Goal: Transaction & Acquisition: Purchase product/service

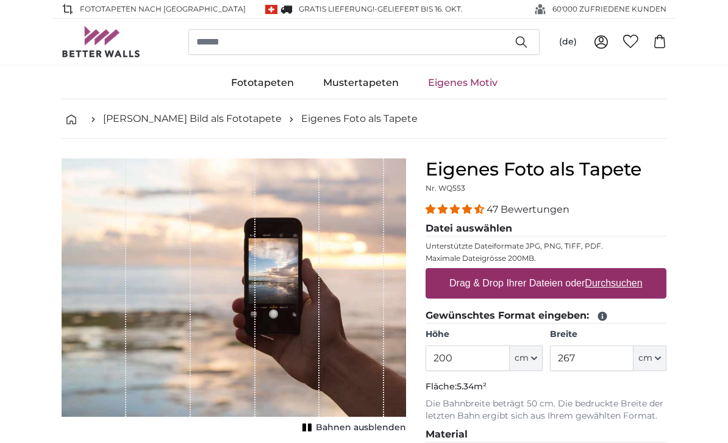
click at [629, 286] on u "Durchsuchen" at bounding box center [613, 283] width 57 height 10
click at [629, 272] on input "Drag & Drop Ihrer Dateien oder Durchsuchen" at bounding box center [546, 270] width 241 height 4
type input "**********"
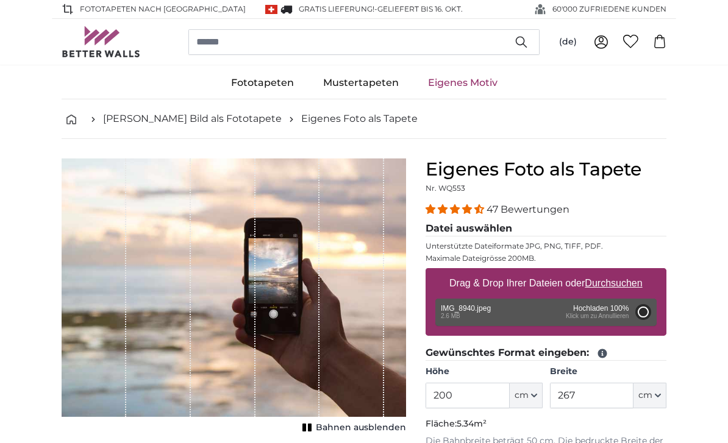
type input "266"
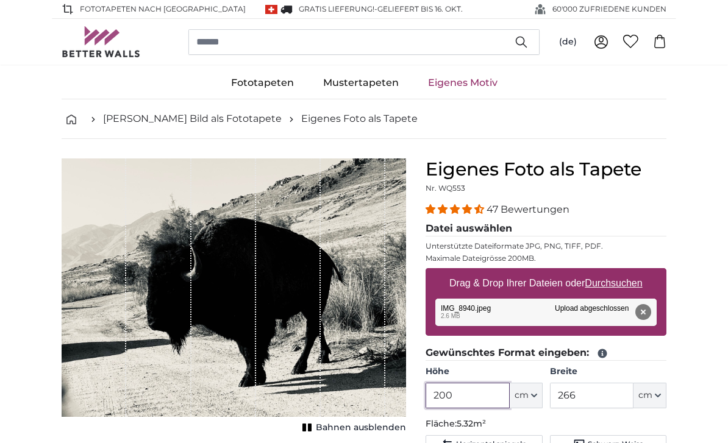
click at [469, 392] on input "200" at bounding box center [468, 396] width 84 height 26
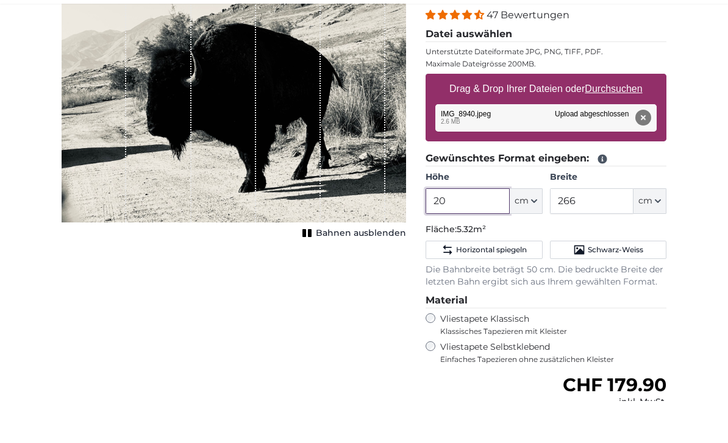
type input "2"
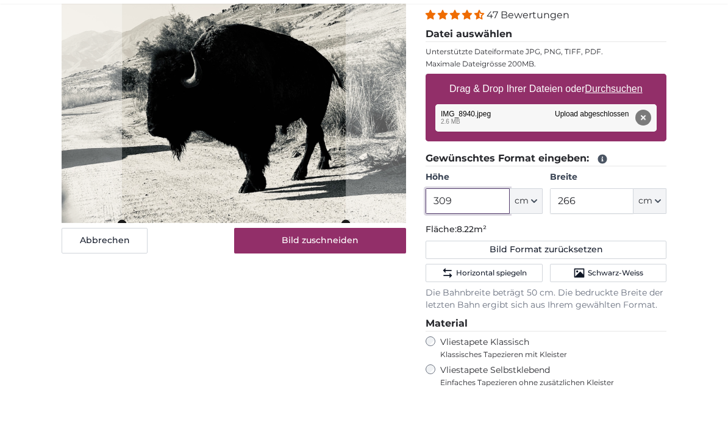
type input "309"
click at [602, 231] on input "266" at bounding box center [592, 244] width 84 height 26
type input "2"
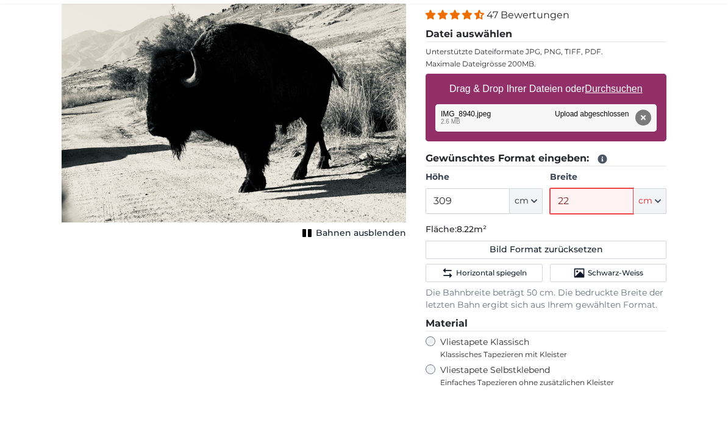
type input "221"
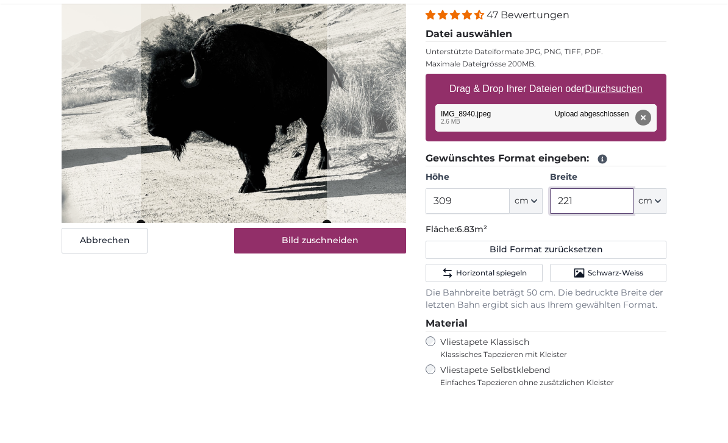
type input "221"
click at [477, 407] on label "Vliestapete Selbstklebend Einfaches Tapezieren ohne zusätzlichen Kleister" at bounding box center [553, 418] width 226 height 23
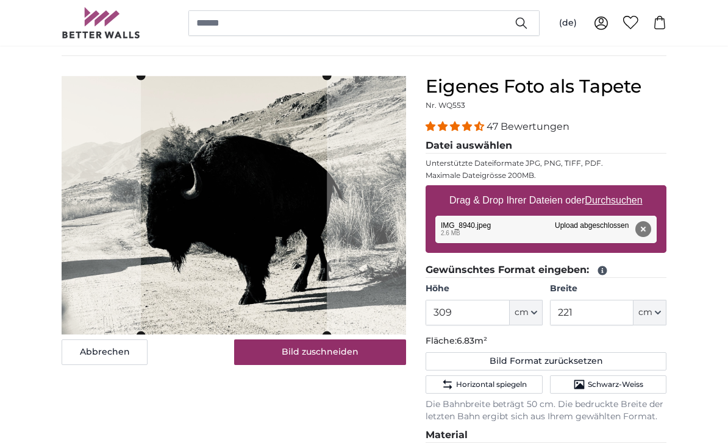
scroll to position [82, 0]
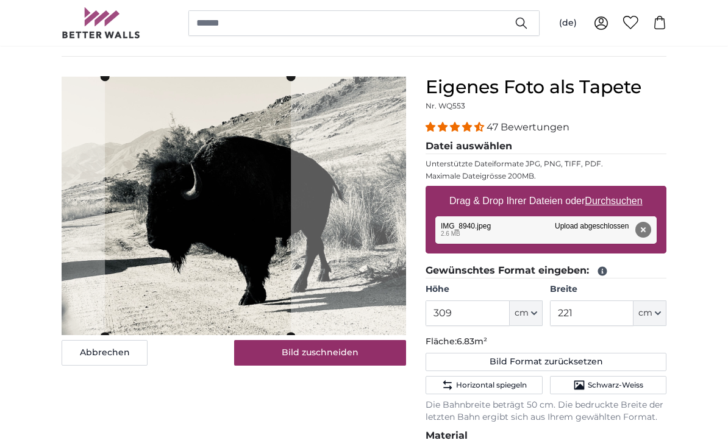
click at [327, 396] on div "Abbrechen Bild zuschneiden Bahnen ausblenden" at bounding box center [234, 392] width 364 height 633
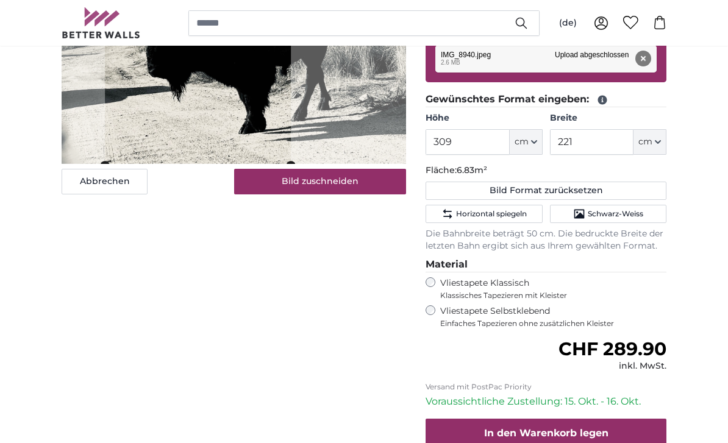
scroll to position [254, 0]
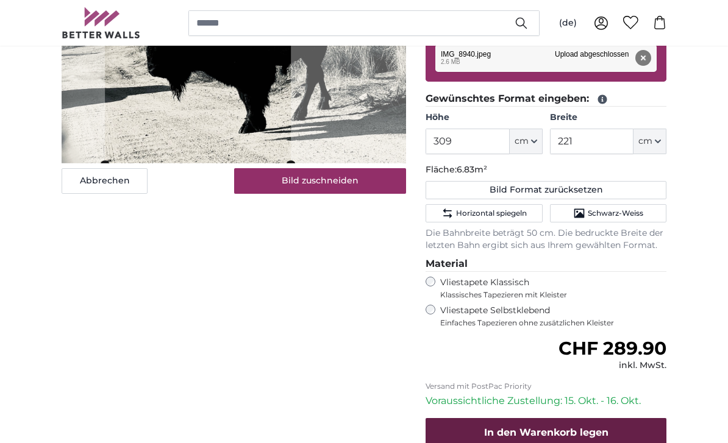
click at [594, 427] on span "In den Warenkorb legen" at bounding box center [546, 433] width 124 height 12
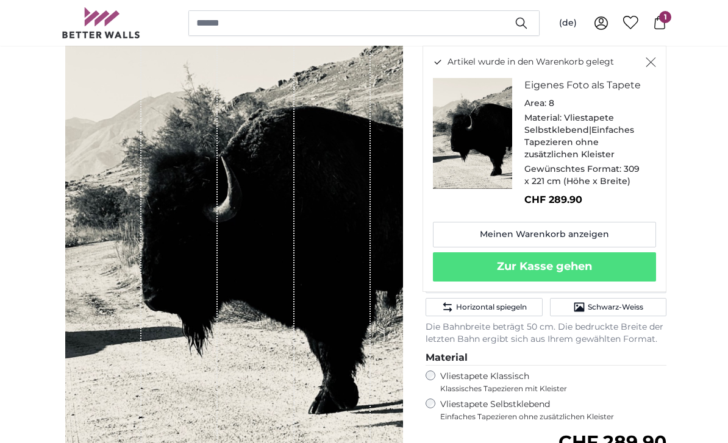
scroll to position [160, 0]
click at [508, 305] on span "Horizontal spiegeln" at bounding box center [491, 307] width 71 height 10
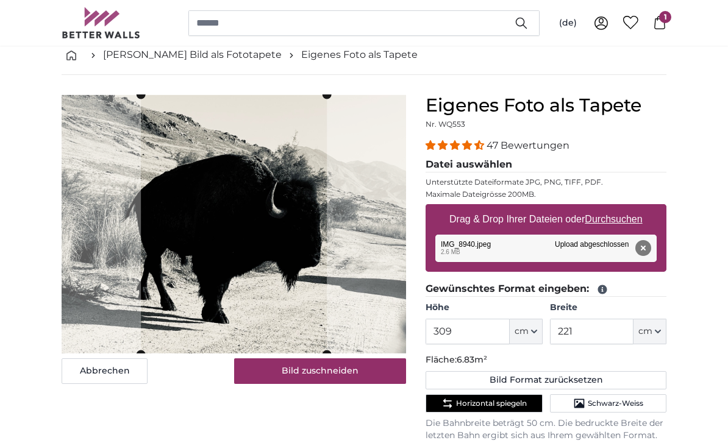
scroll to position [59, 0]
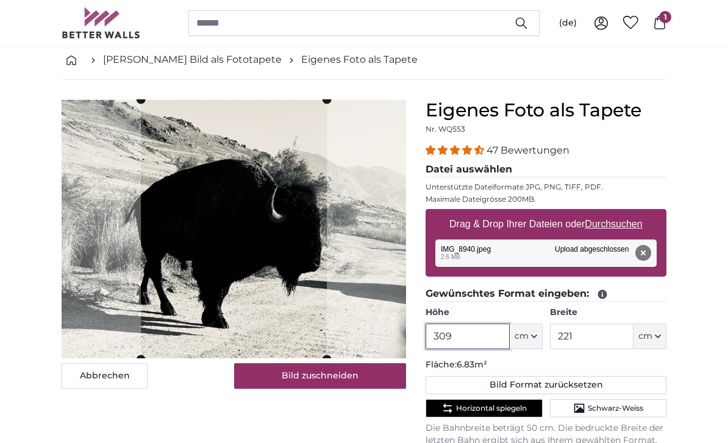
click at [468, 337] on input "309" at bounding box center [468, 337] width 84 height 26
type input "3"
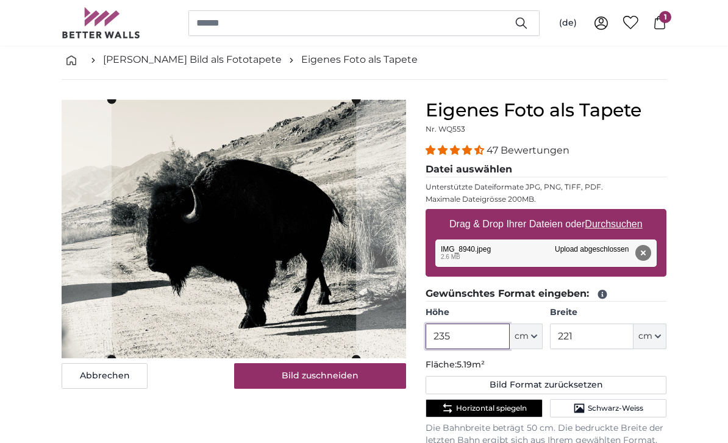
type input "235"
click at [602, 341] on input "221" at bounding box center [592, 337] width 84 height 26
type input "2"
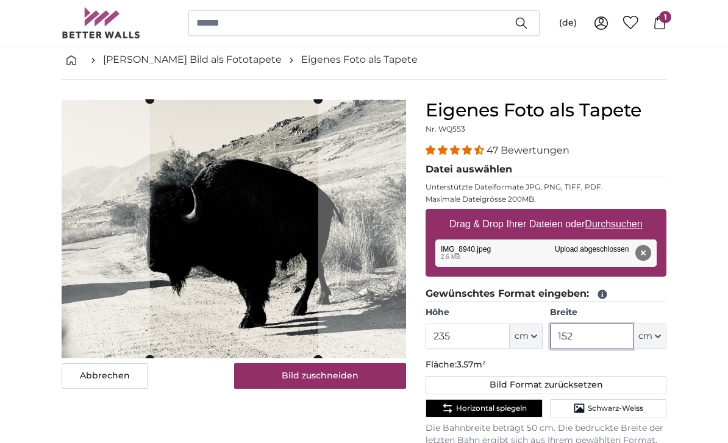
type input "152"
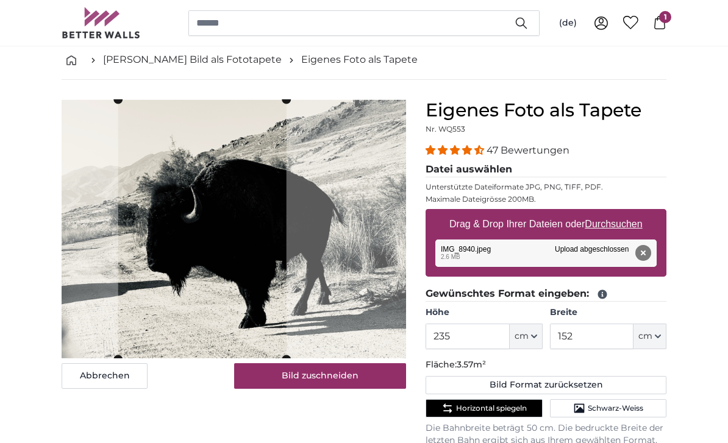
drag, startPoint x: 248, startPoint y: 297, endPoint x: -1, endPoint y: -60, distance: 434.9
click at [637, 407] on span "Schwarz-Weiss" at bounding box center [615, 409] width 55 height 10
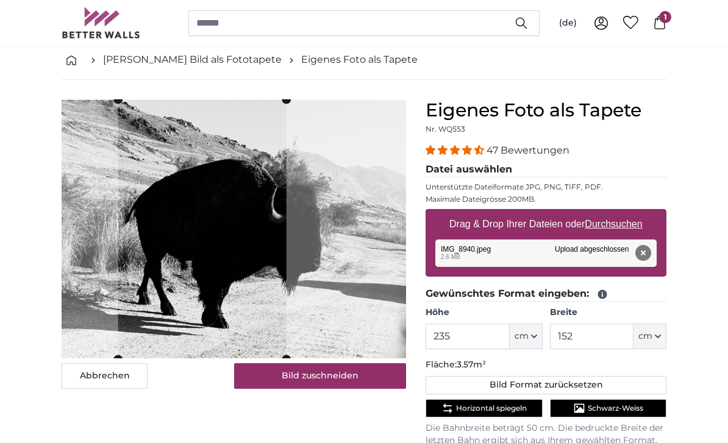
click at [623, 411] on span "Schwarz-Weiss" at bounding box center [615, 409] width 55 height 10
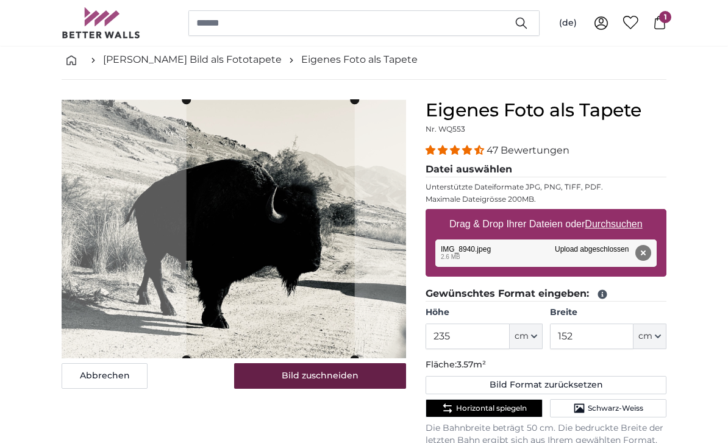
click at [320, 376] on button "Bild zuschneiden" at bounding box center [320, 376] width 173 height 26
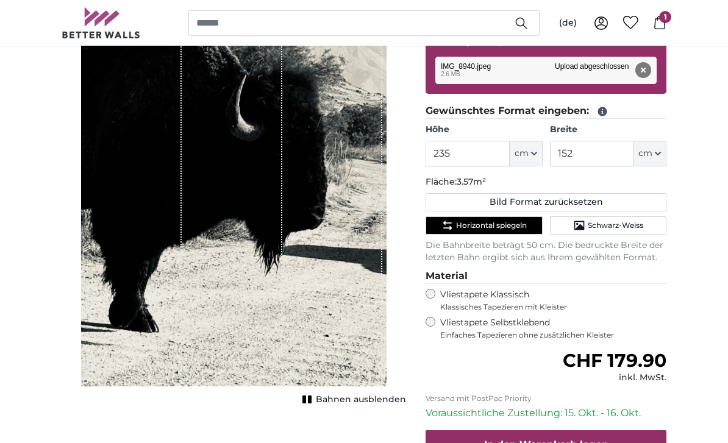
scroll to position [281, 0]
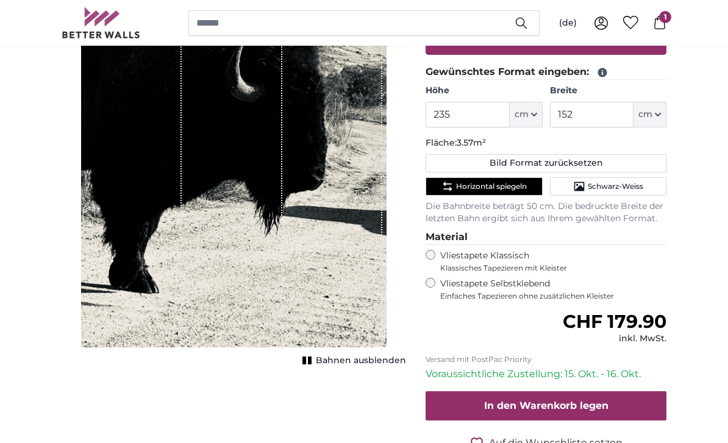
click at [366, 356] on span "Bahnen ausblenden" at bounding box center [361, 361] width 90 height 12
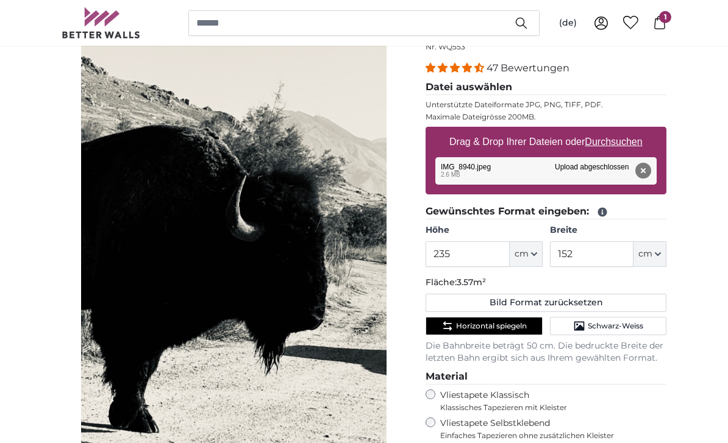
scroll to position [141, 0]
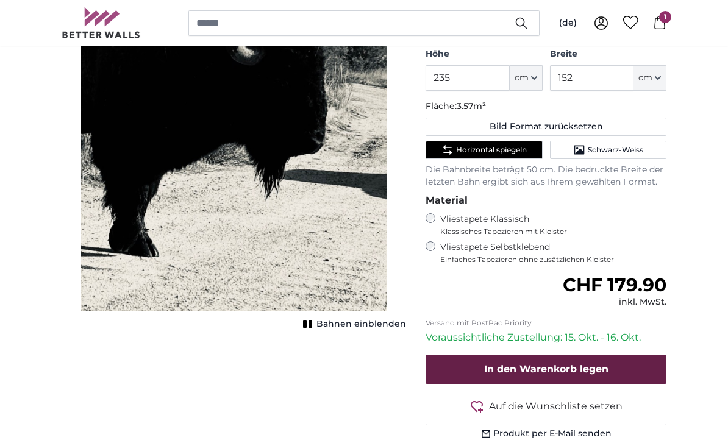
click at [576, 366] on span "In den Warenkorb legen" at bounding box center [546, 370] width 124 height 12
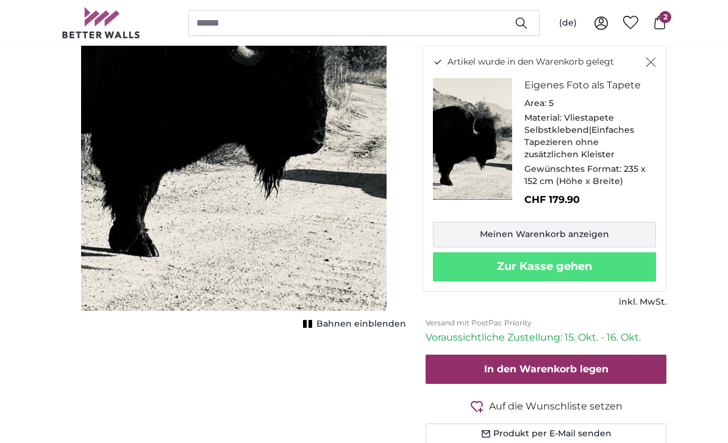
click at [580, 238] on link "Meinen Warenkorb anzeigen" at bounding box center [544, 235] width 223 height 26
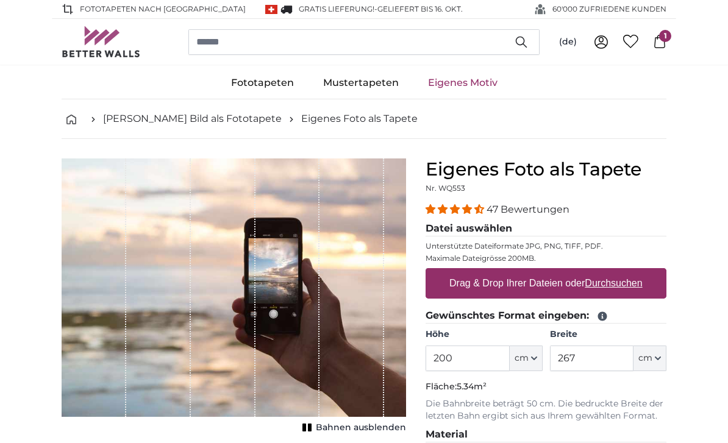
click at [637, 291] on label "Drag & Drop Ihrer Dateien oder Durchsuchen" at bounding box center [546, 283] width 203 height 24
click at [637, 272] on input "Drag & Drop Ihrer Dateien oder Durchsuchen" at bounding box center [546, 270] width 241 height 4
click at [626, 287] on u "Durchsuchen" at bounding box center [613, 283] width 57 height 10
click at [626, 272] on input "Drag & Drop Ihrer Dateien oder Durchsuchen" at bounding box center [546, 270] width 241 height 4
type input "**********"
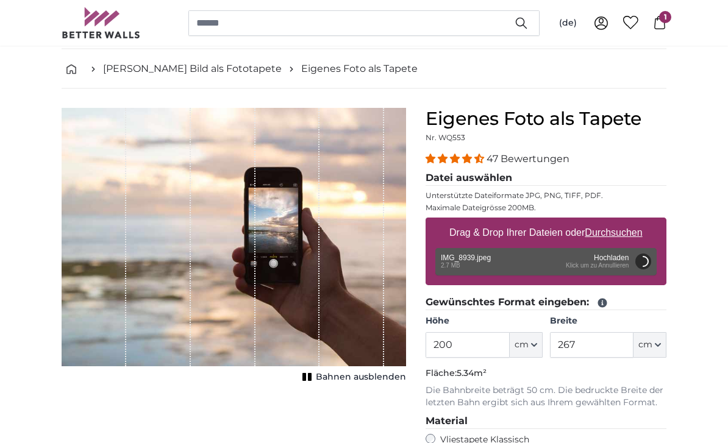
scroll to position [66, 0]
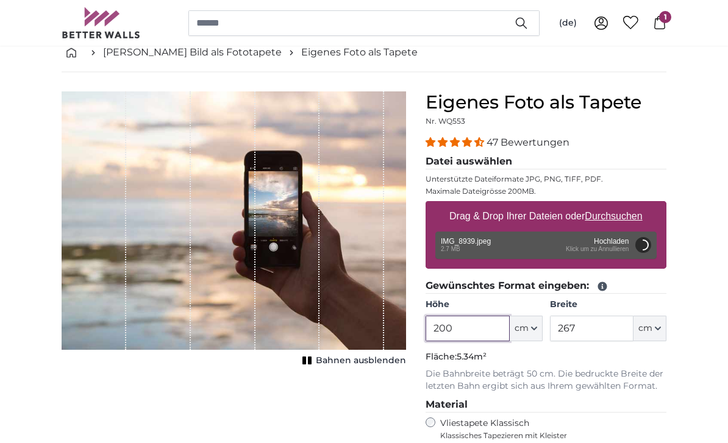
click at [478, 335] on input "200" at bounding box center [468, 329] width 84 height 26
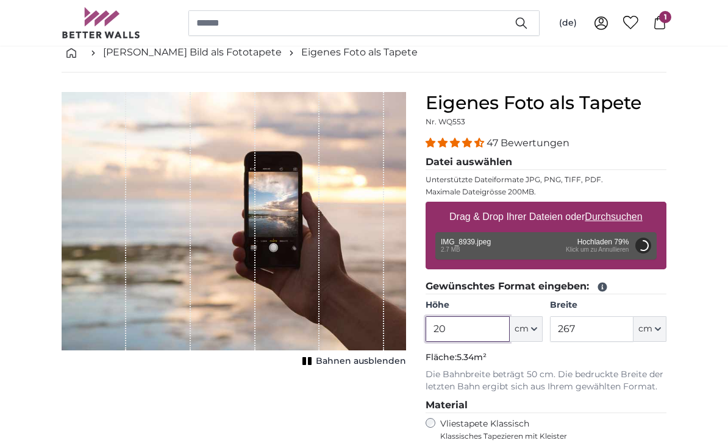
type input "2"
type input "200"
type input "266"
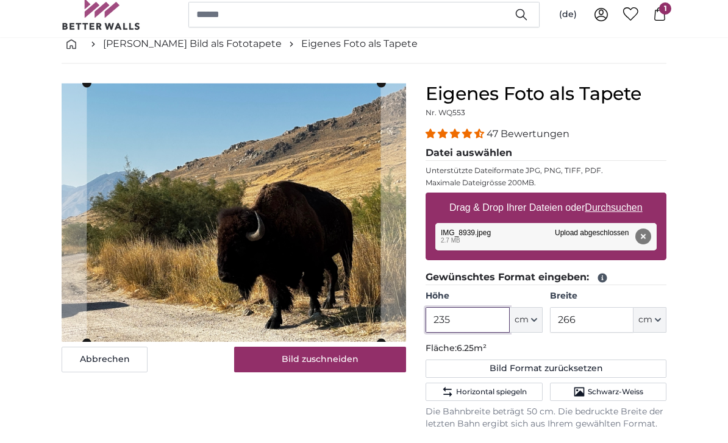
type input "235"
click at [590, 329] on input "266" at bounding box center [592, 329] width 84 height 26
type input "2"
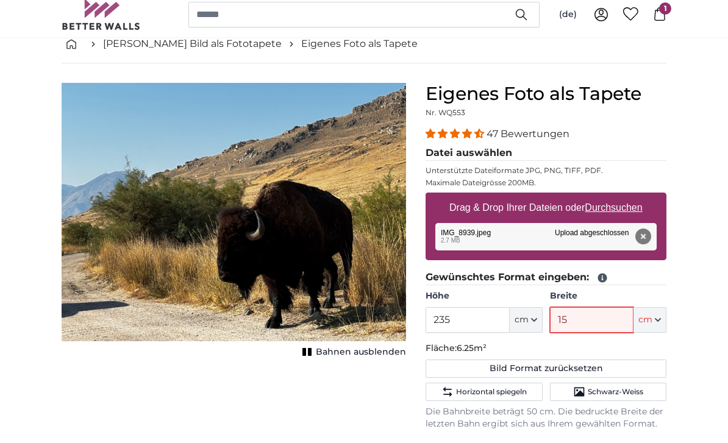
type input "152"
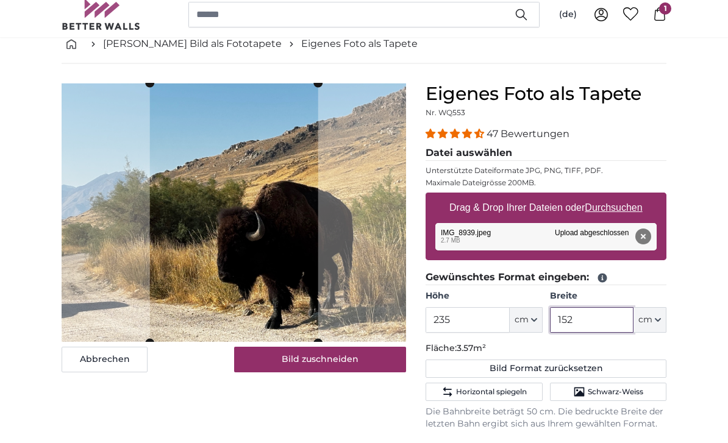
click at [298, 320] on cropper-handle at bounding box center [234, 222] width 168 height 260
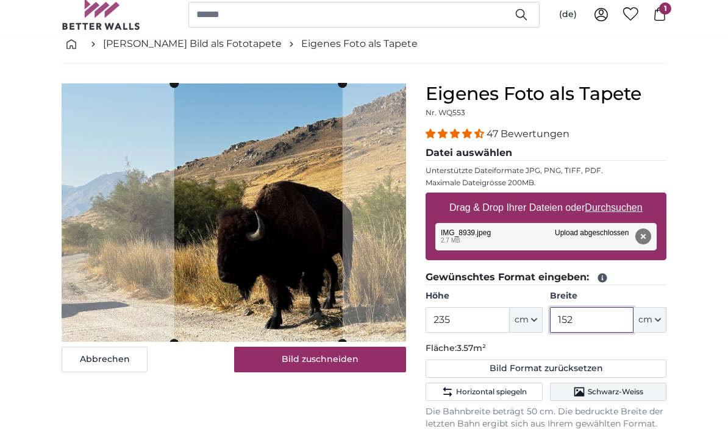
type input "152"
click at [608, 396] on span "Schwarz-Weiss" at bounding box center [615, 401] width 55 height 10
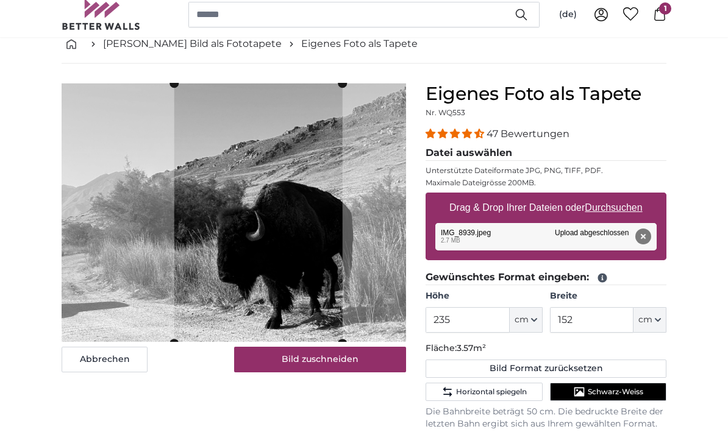
scroll to position [76, 0]
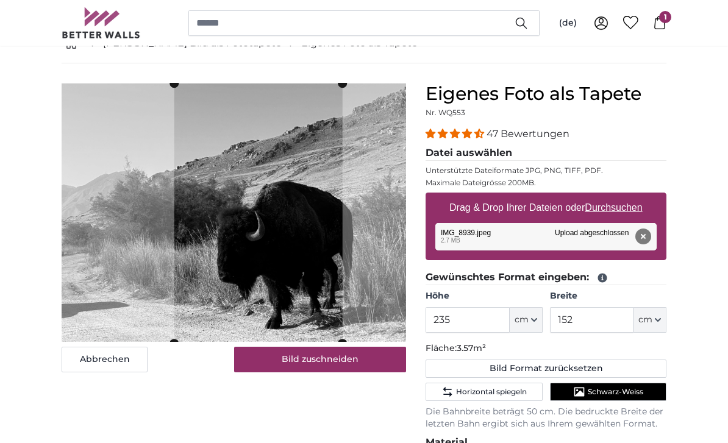
click at [584, 398] on button "Schwarz-Weiss" at bounding box center [608, 392] width 116 height 18
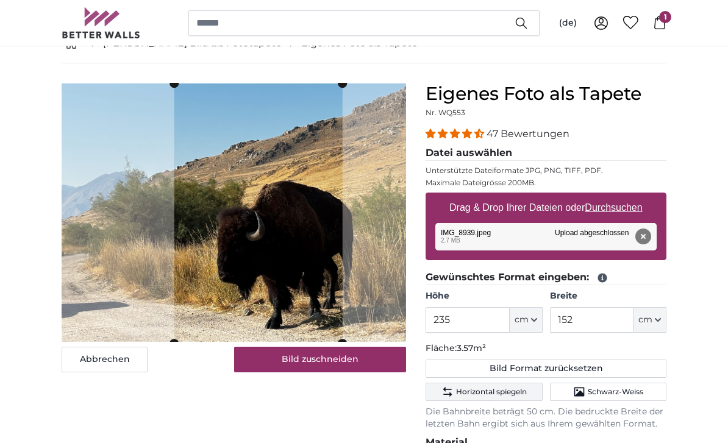
click at [478, 399] on button "Horizontal spiegeln" at bounding box center [484, 392] width 116 height 18
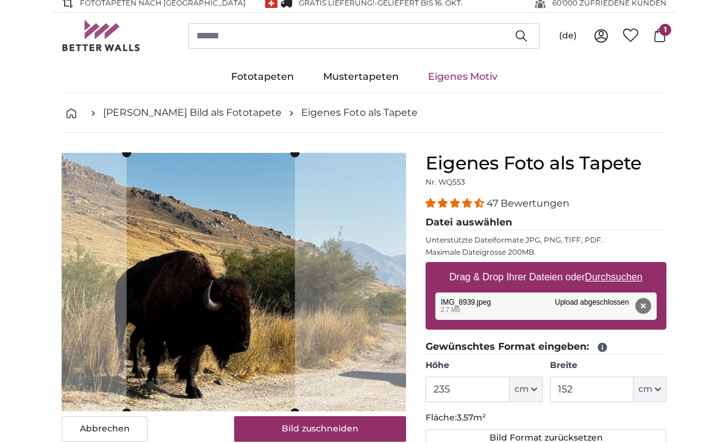
scroll to position [0, 0]
